Goal: Task Accomplishment & Management: Use online tool/utility

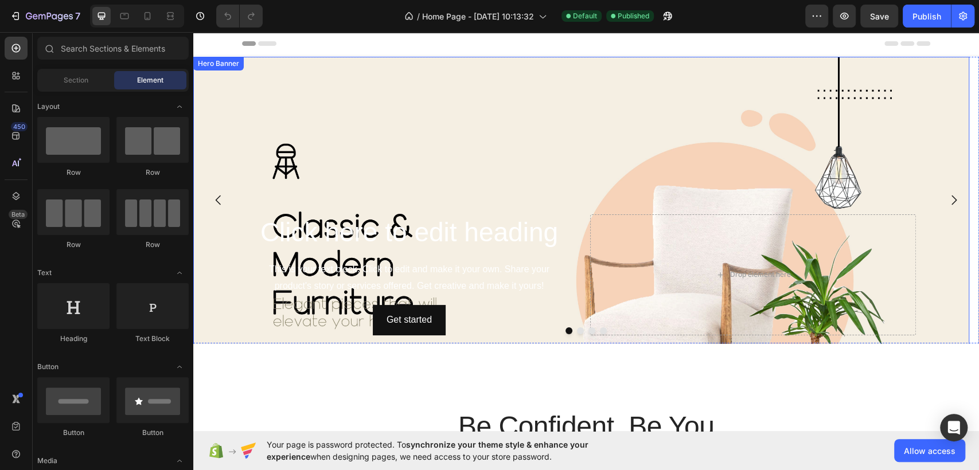
click at [555, 112] on div "Background Image" at bounding box center [581, 275] width 776 height 436
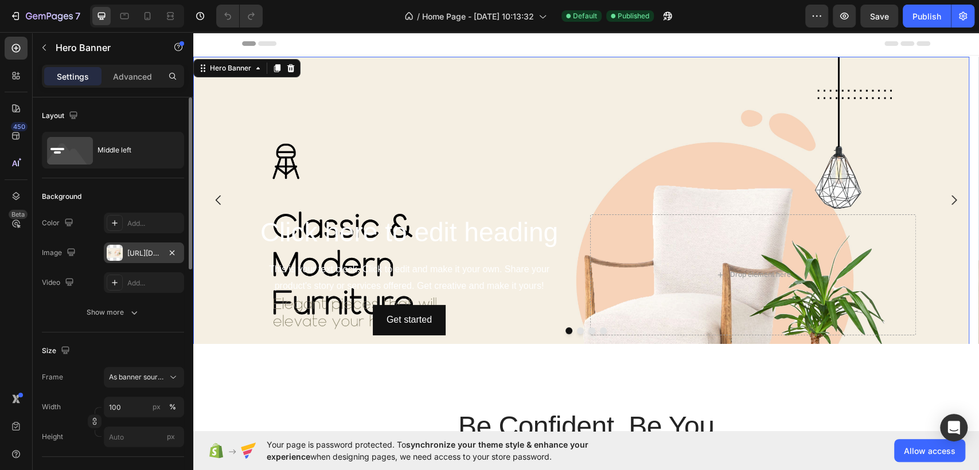
click at [133, 251] on div "https://cdn.shopify.com/s/files/1/0957/0677/5865/files/gempages_581878254114177…" at bounding box center [143, 253] width 33 height 10
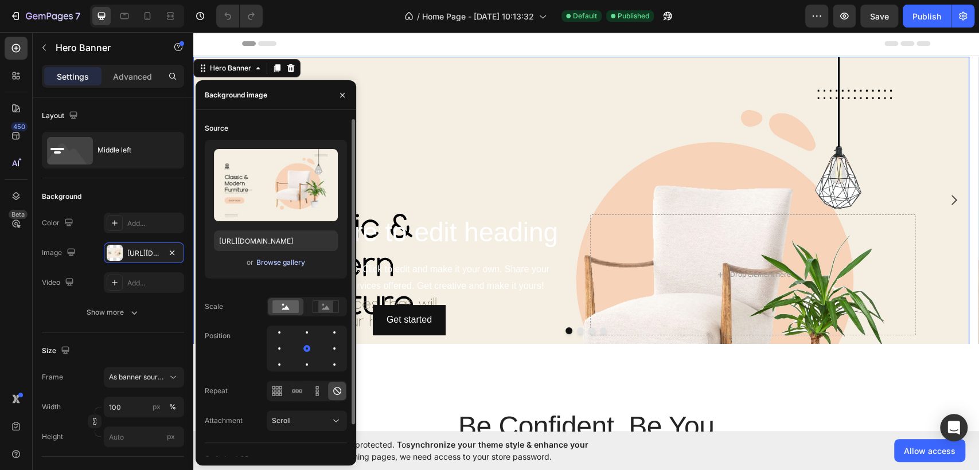
click at [273, 267] on button "Browse gallery" at bounding box center [281, 262] width 50 height 11
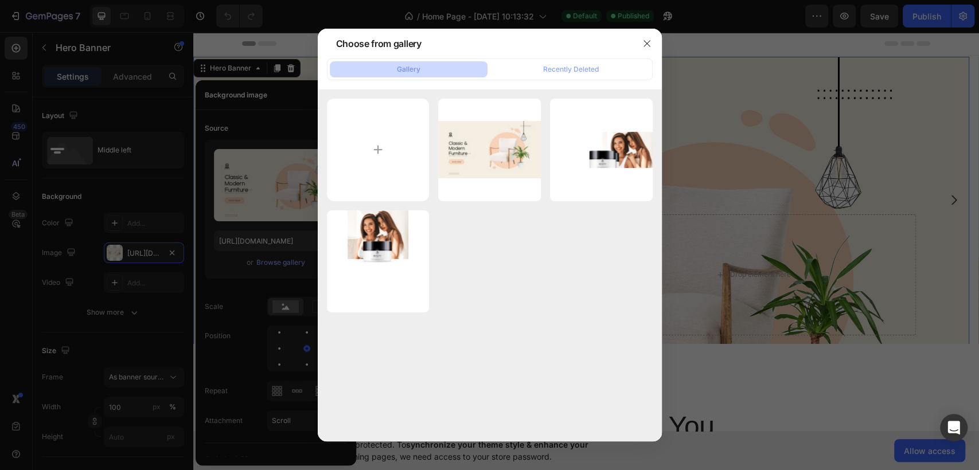
type input "C:\fakepath\SHOP NOW.png"
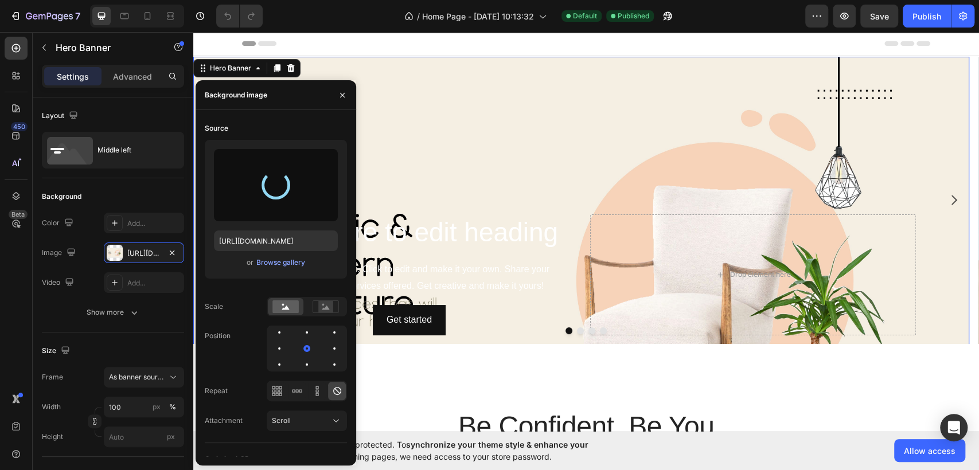
type input "https://cdn.shopify.com/s/files/1/0957/0677/5865/files/gempages_581878254114177…"
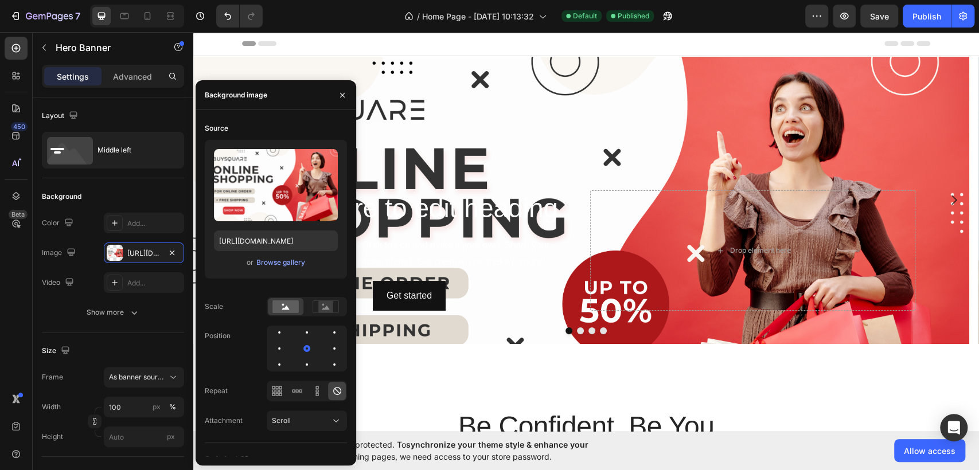
click at [429, 46] on div "Header" at bounding box center [586, 43] width 688 height 23
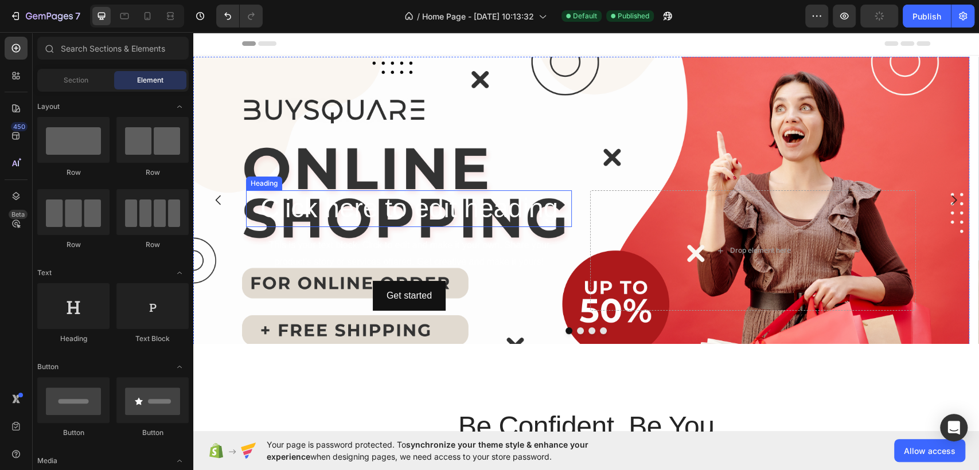
click at [432, 222] on h2 "Click here to edit heading" at bounding box center [409, 208] width 326 height 37
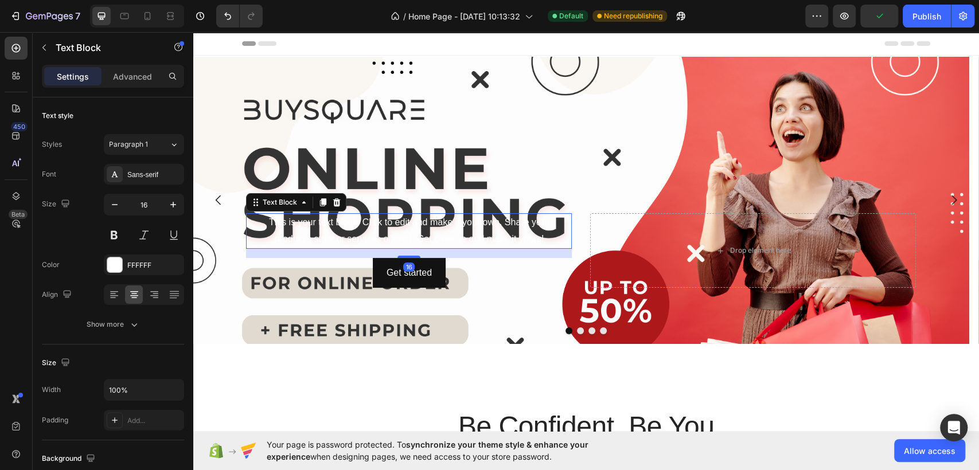
click at [435, 226] on div "This is your text block. Click to edit and make it your own. Share your product…" at bounding box center [409, 231] width 326 height 36
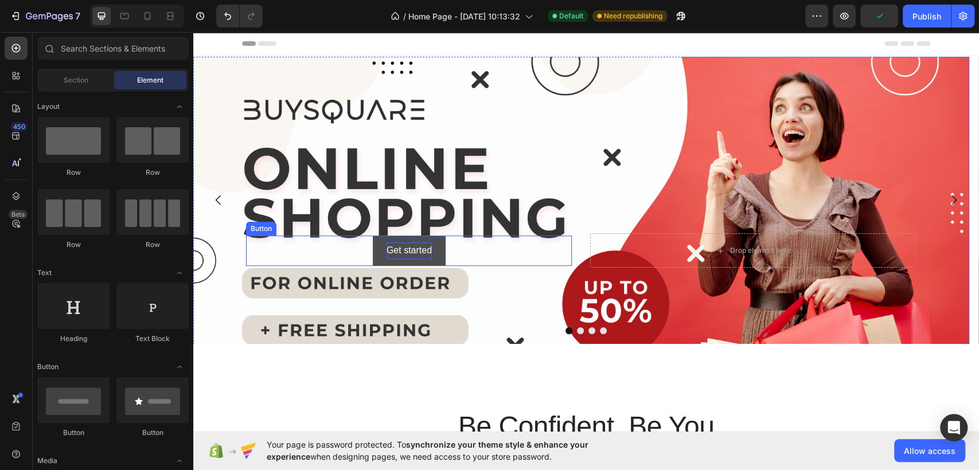
click at [409, 253] on div "Get started" at bounding box center [408, 251] width 45 height 17
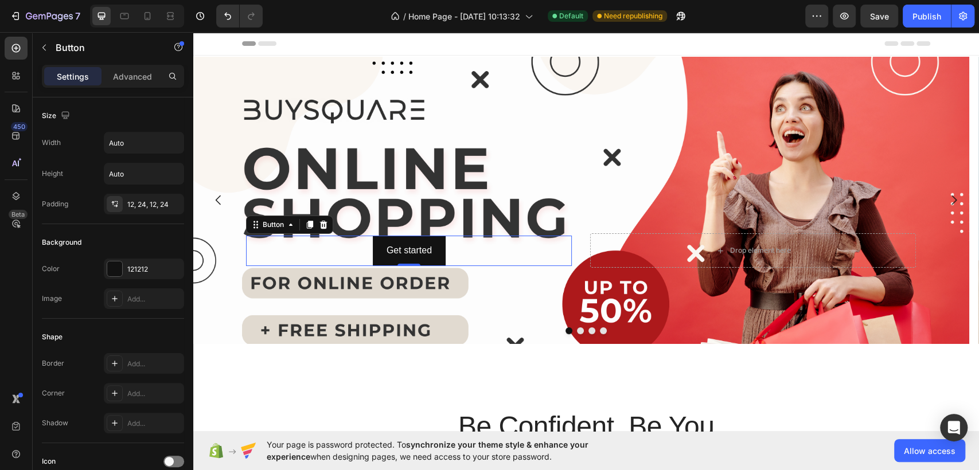
click at [476, 254] on div "Get started Button 0" at bounding box center [409, 251] width 326 height 30
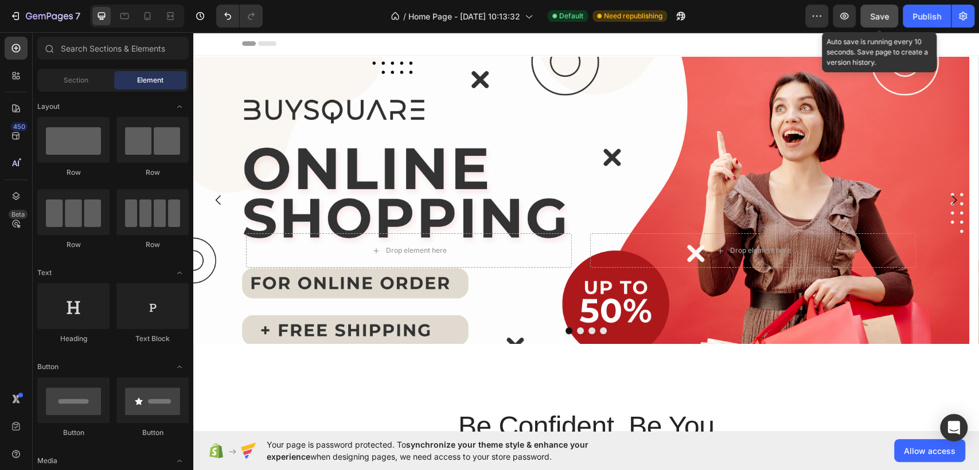
click at [890, 16] on button "Save" at bounding box center [879, 16] width 38 height 23
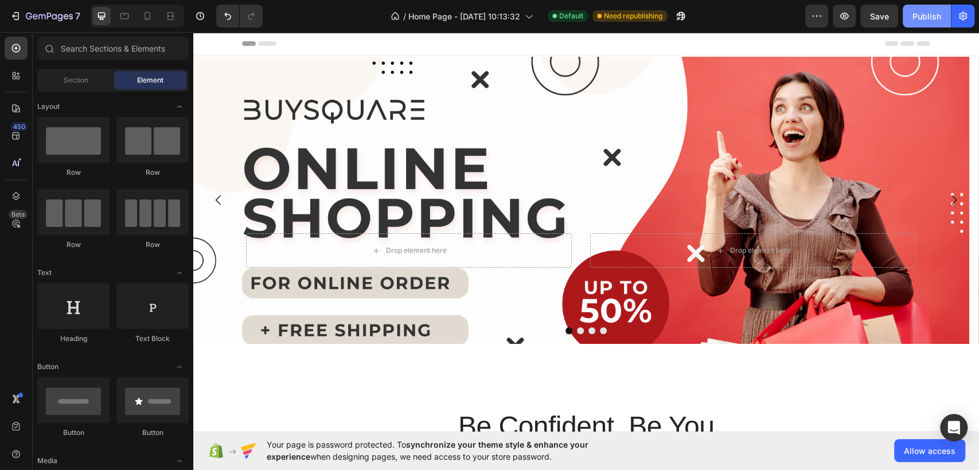
click at [938, 21] on div "Publish" at bounding box center [926, 16] width 29 height 12
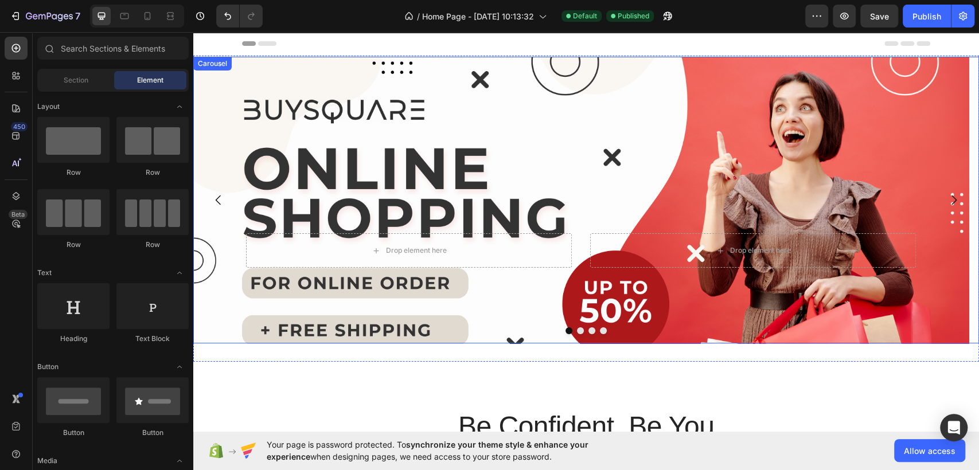
click at [947, 206] on icon "Carousel Next Arrow" at bounding box center [954, 200] width 14 height 14
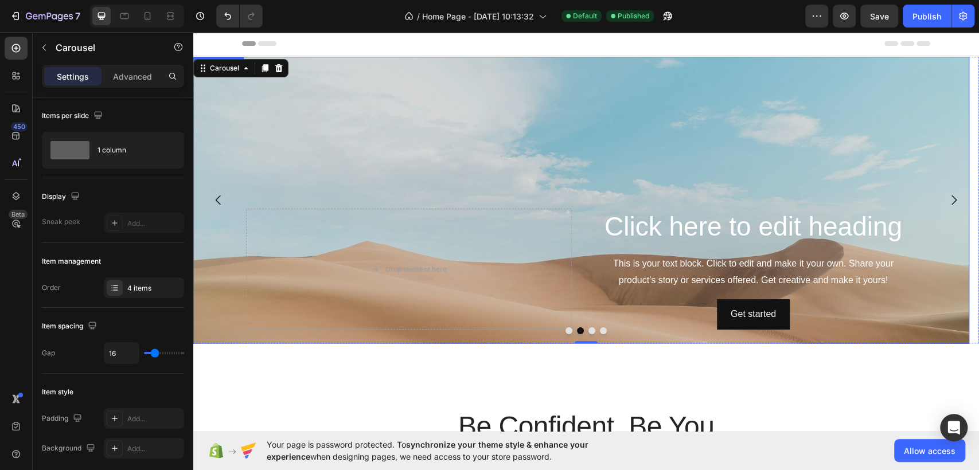
click at [449, 116] on div "Background Image" at bounding box center [581, 269] width 776 height 425
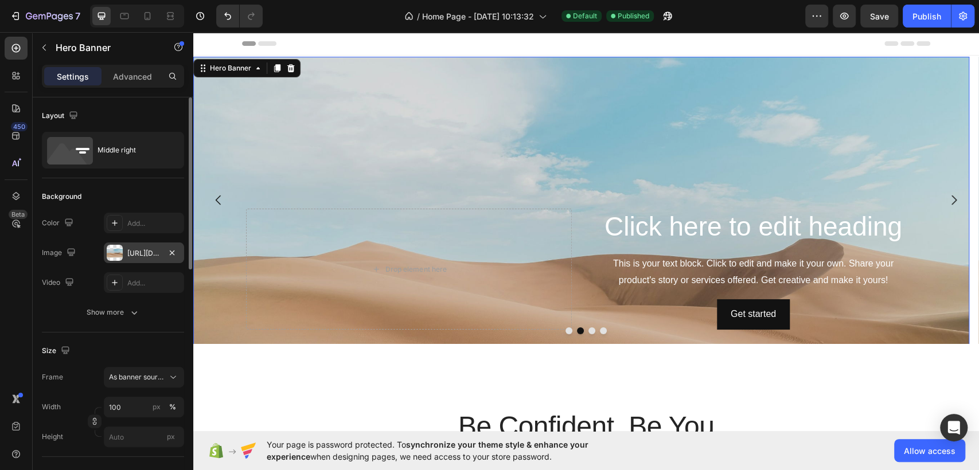
click at [143, 258] on div "https://cdn.shopify.com/s/files/1/2005/9307/files/background_settings.jpg" at bounding box center [143, 253] width 33 height 10
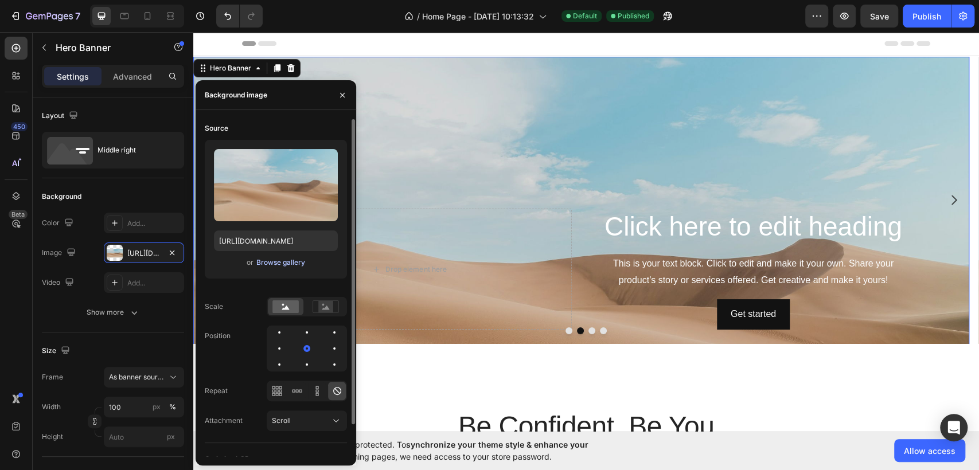
click at [283, 263] on div "Browse gallery" at bounding box center [280, 262] width 49 height 10
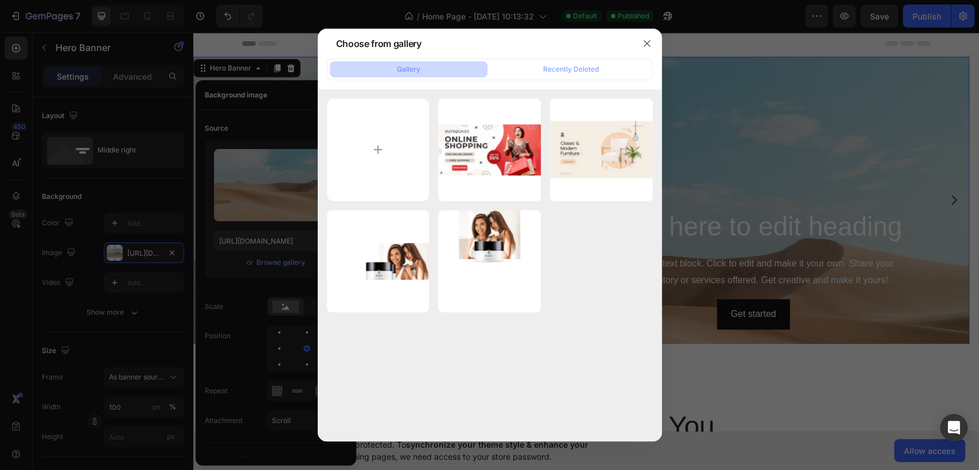
type input "C:\fakepath\ChatGPT Image Aug 28, 2025, 05_37_58 PM.png"
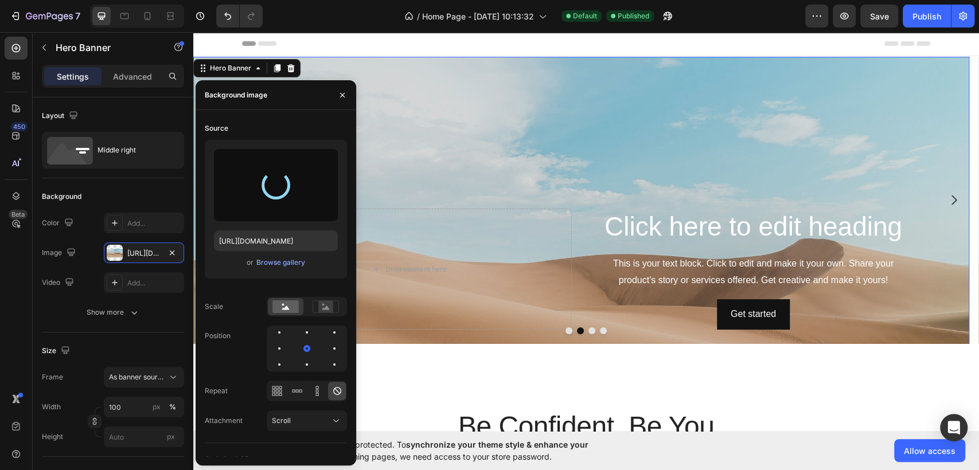
type input "https://cdn.shopify.com/s/files/1/0957/0677/5865/files/gempages_581878254114177…"
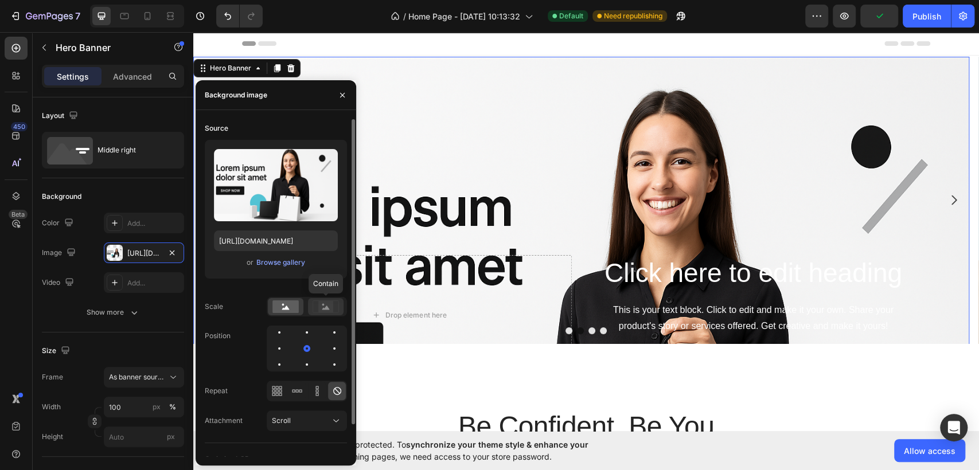
click at [330, 304] on rect at bounding box center [325, 306] width 15 height 11
click at [325, 312] on rect at bounding box center [325, 306] width 15 height 11
click at [282, 310] on rect at bounding box center [285, 306] width 26 height 13
click at [322, 313] on div at bounding box center [326, 306] width 36 height 17
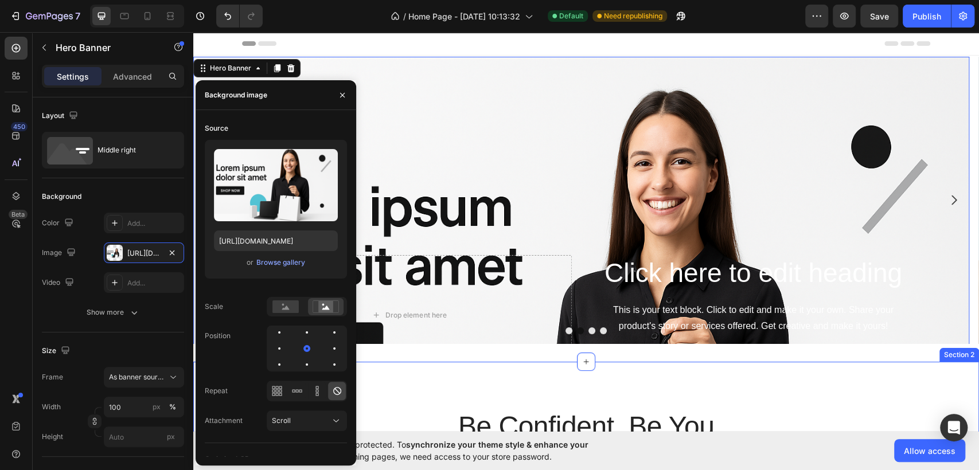
click at [578, 388] on div "Be Confident, Be You Heading With GemKiss Lipstick, shades for every you, class…" at bounding box center [586, 451] width 786 height 178
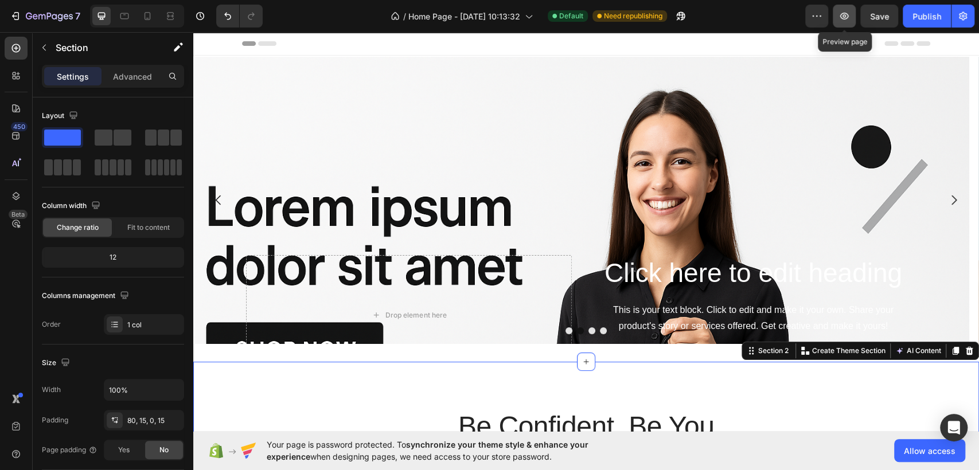
click at [852, 17] on button "button" at bounding box center [844, 16] width 23 height 23
click at [397, 388] on div "Be Confident, Be You Heading With GemKiss Lipstick, shades for every you, class…" at bounding box center [586, 451] width 786 height 178
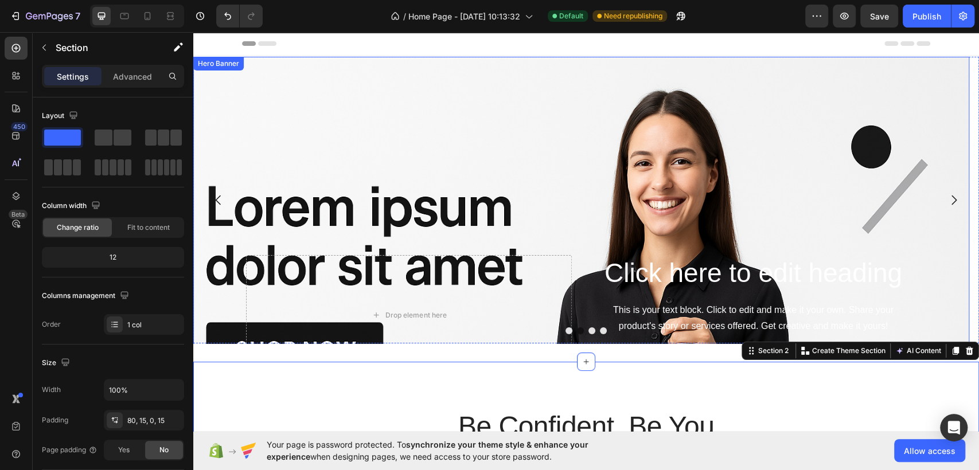
click at [505, 97] on div "Background Image" at bounding box center [581, 315] width 776 height 517
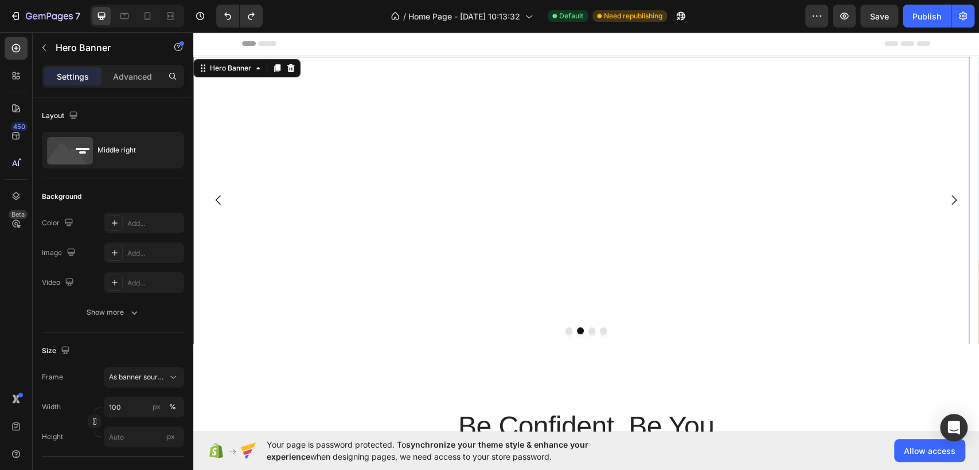
click at [481, 249] on div "Background Image" at bounding box center [581, 445] width 776 height 776
click at [43, 46] on icon "button" at bounding box center [44, 47] width 9 height 9
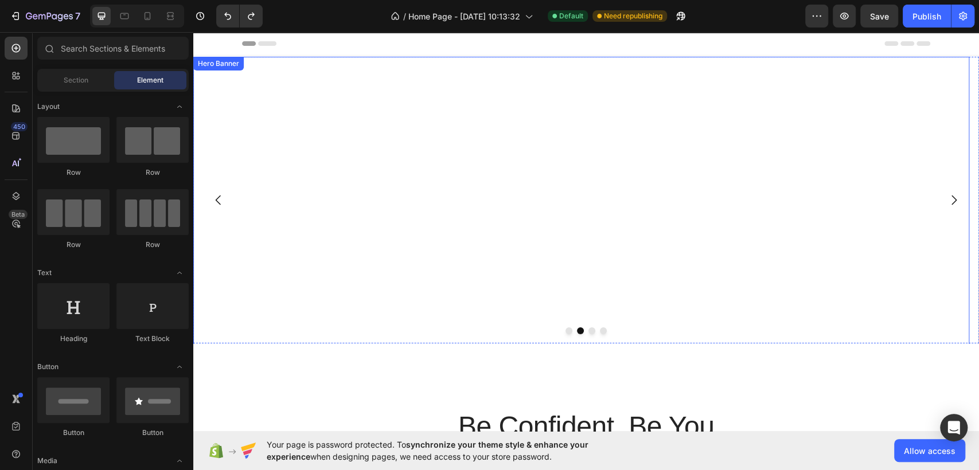
click at [404, 166] on div "Background Image" at bounding box center [581, 445] width 776 height 776
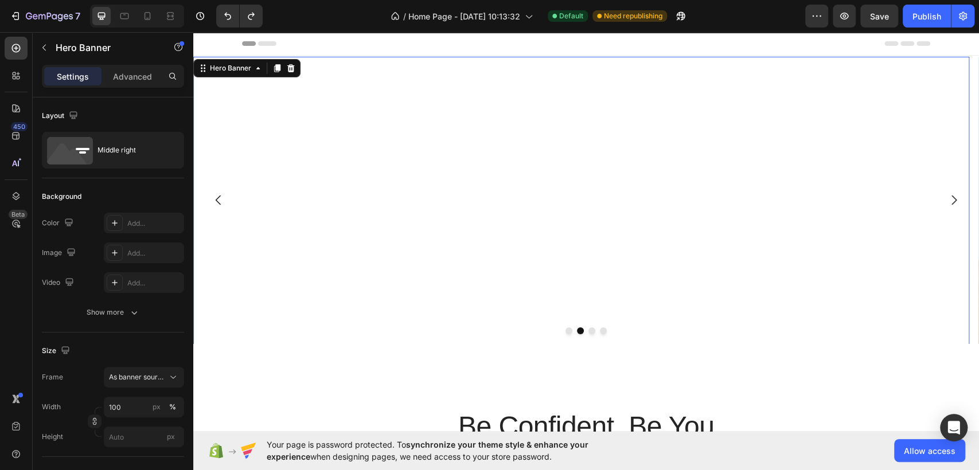
click at [639, 201] on div "Background Image" at bounding box center [581, 445] width 776 height 776
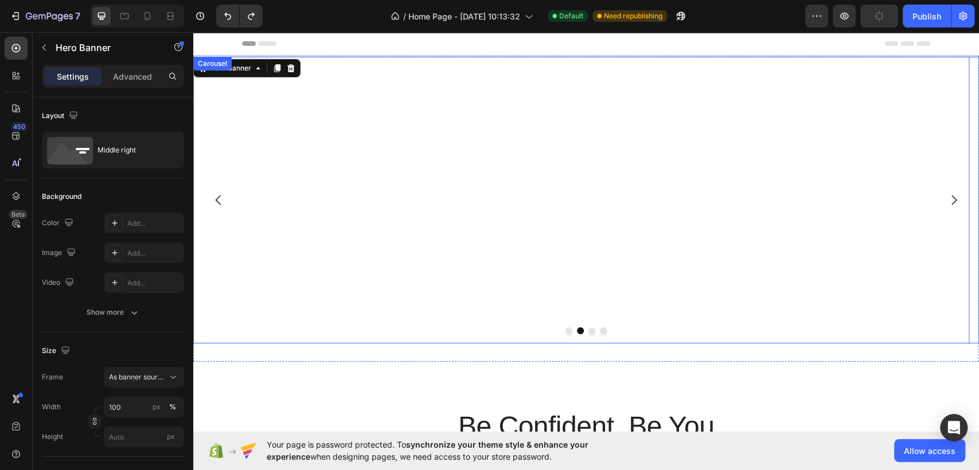
click at [588, 331] on button "Dot" at bounding box center [591, 330] width 7 height 7
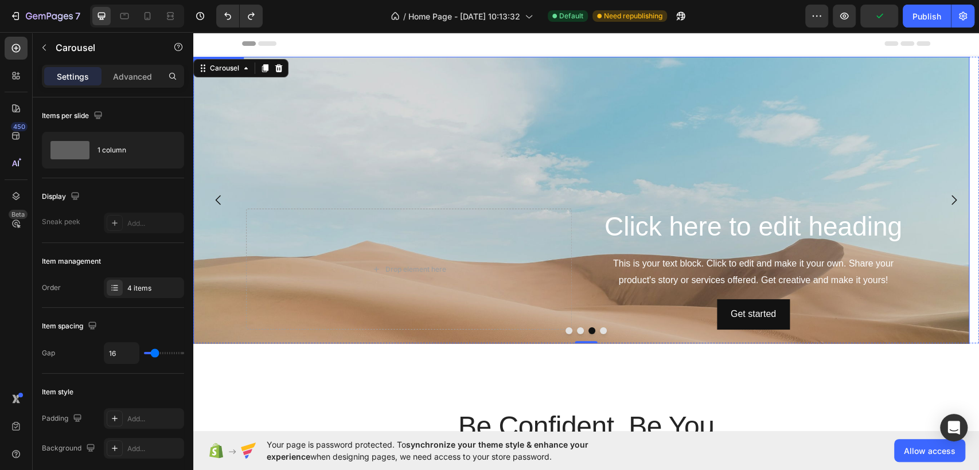
click at [474, 118] on div "Background Image" at bounding box center [581, 269] width 776 height 425
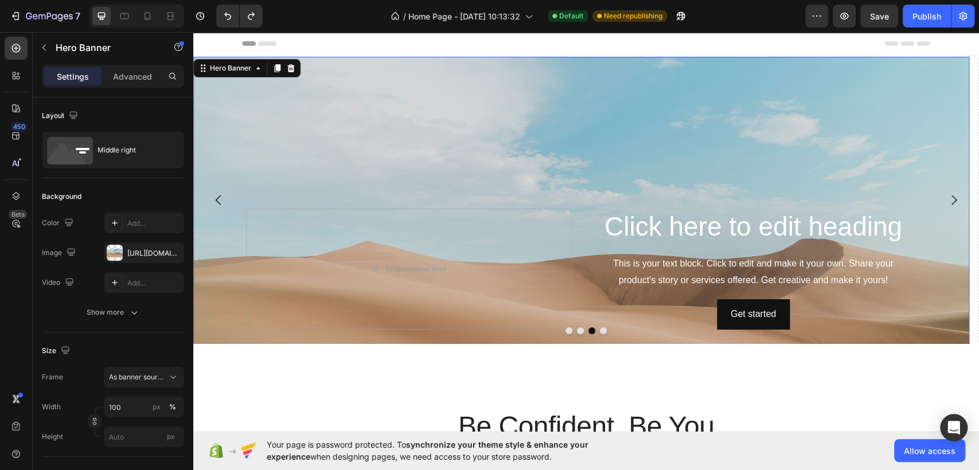
click at [577, 333] on button "Dot" at bounding box center [580, 330] width 7 height 7
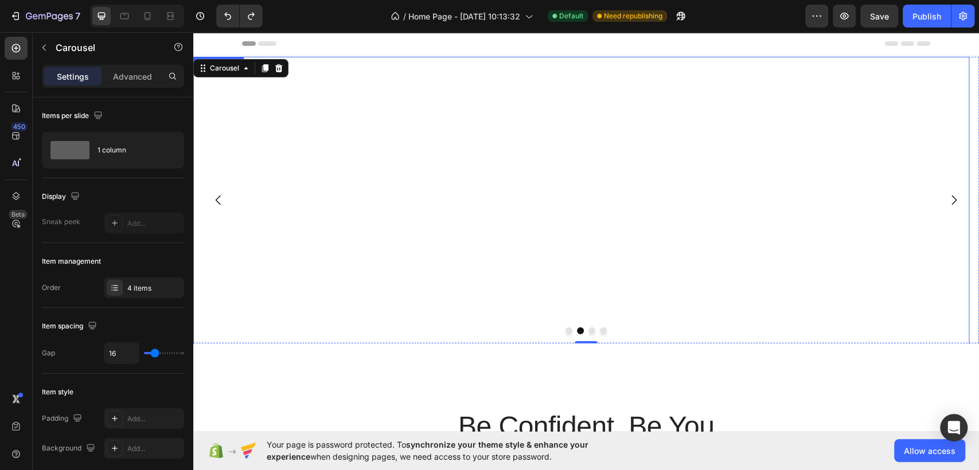
click at [349, 174] on div "Background Image" at bounding box center [581, 445] width 776 height 776
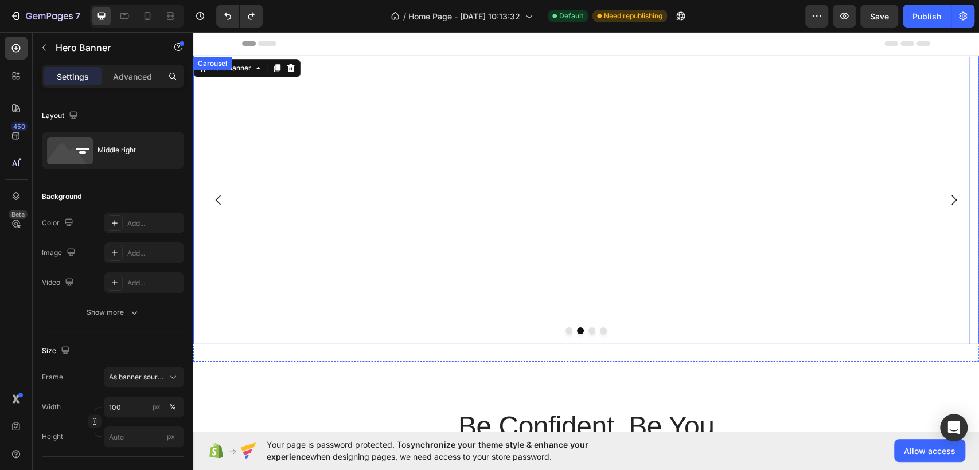
click at [583, 333] on div at bounding box center [586, 330] width 786 height 7
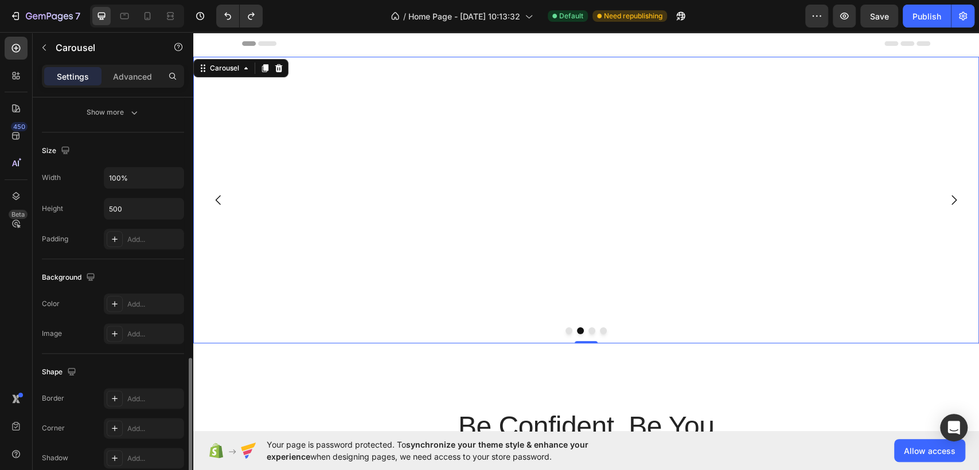
scroll to position [828, 0]
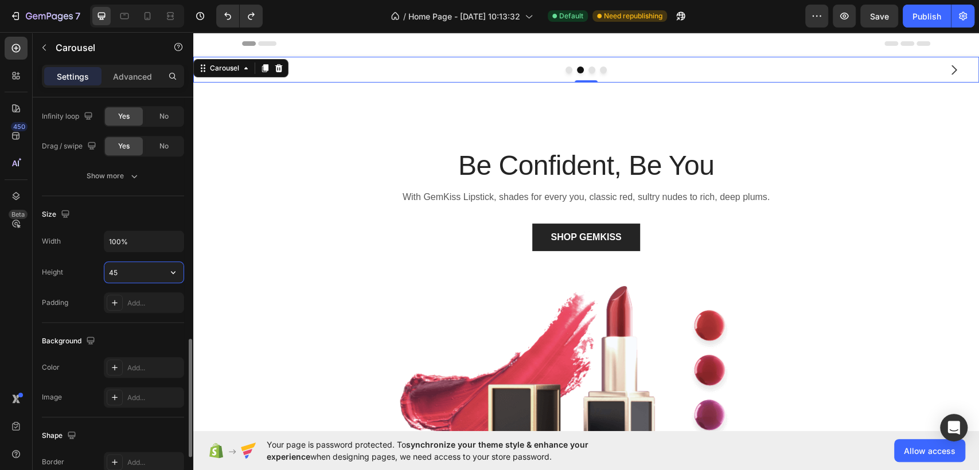
type input "450"
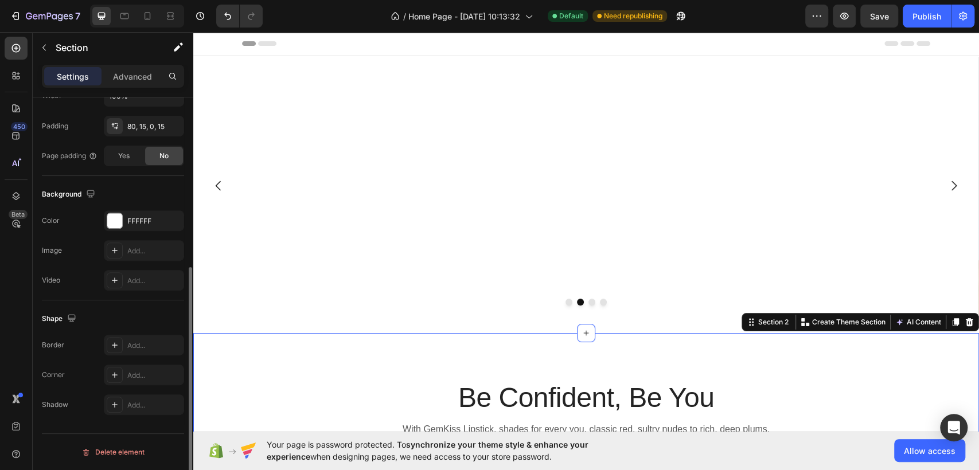
scroll to position [0, 0]
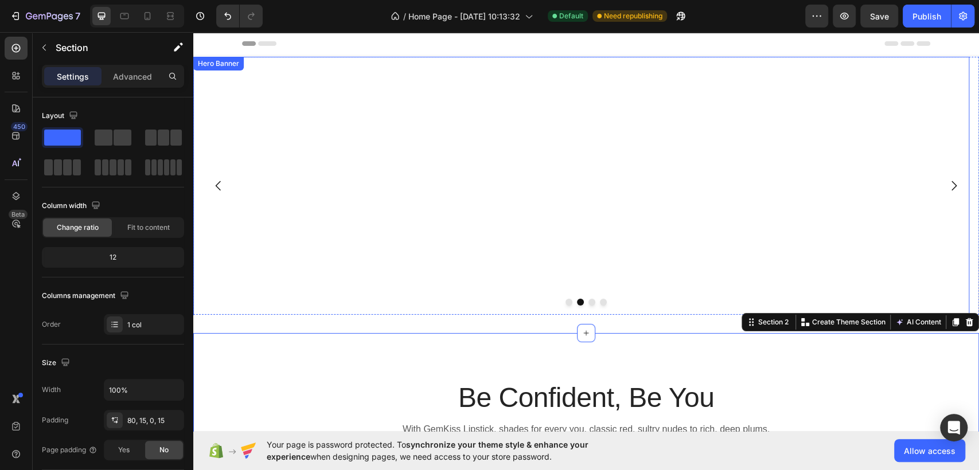
click at [523, 196] on div "Background Image" at bounding box center [581, 445] width 776 height 776
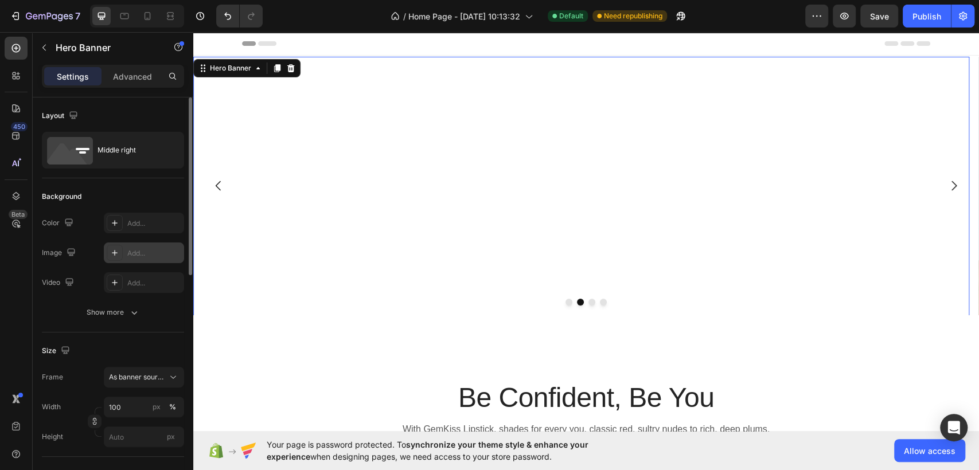
click at [142, 256] on div "Add..." at bounding box center [154, 253] width 54 height 10
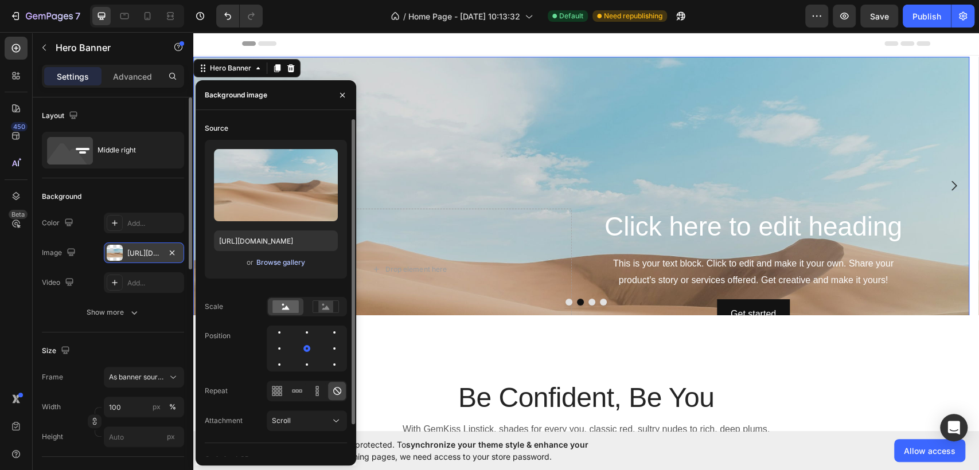
click at [283, 266] on div "Browse gallery" at bounding box center [280, 262] width 49 height 10
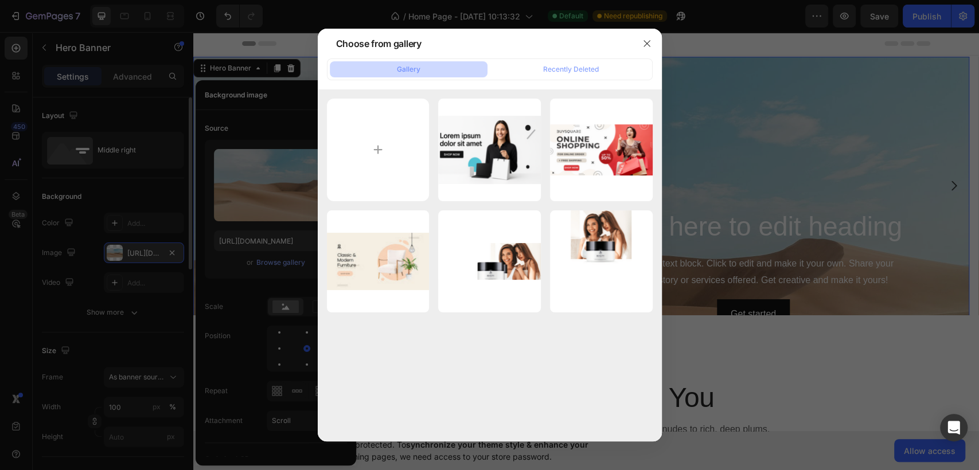
type input "C:\fakepath\Black And White Modern Fashion Sale Banner Landscape.png"
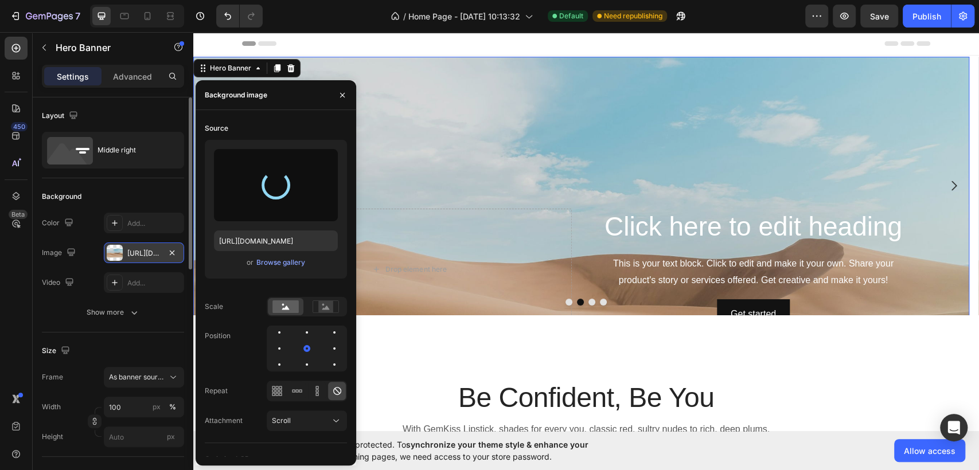
type input "https://cdn.shopify.com/s/files/1/0957/0677/5865/files/gempages_581878254114177…"
